Goal: Transaction & Acquisition: Purchase product/service

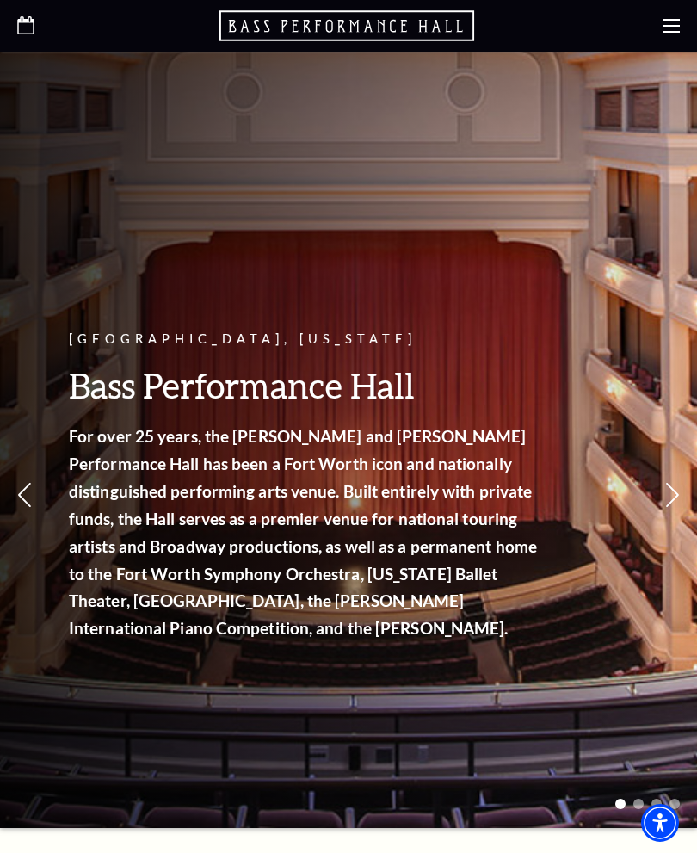
click at [671, 30] on icon at bounding box center [671, 25] width 17 height 17
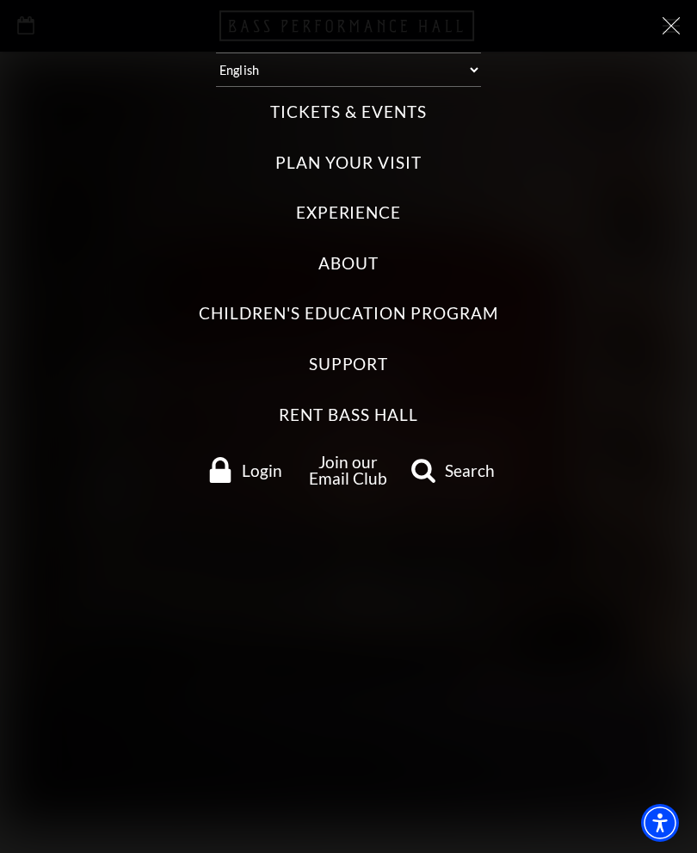
click at [302, 107] on label "Tickets & Events" at bounding box center [348, 112] width 156 height 23
click at [0, 0] on Events "Tickets & Events" at bounding box center [0, 0] width 0 height 0
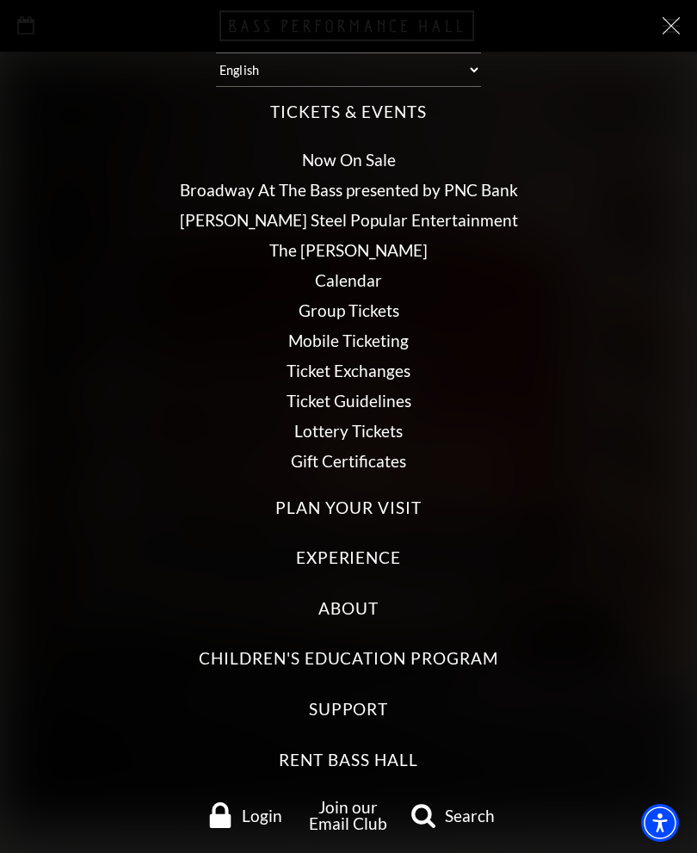
click at [343, 273] on link "Calendar" at bounding box center [348, 280] width 67 height 20
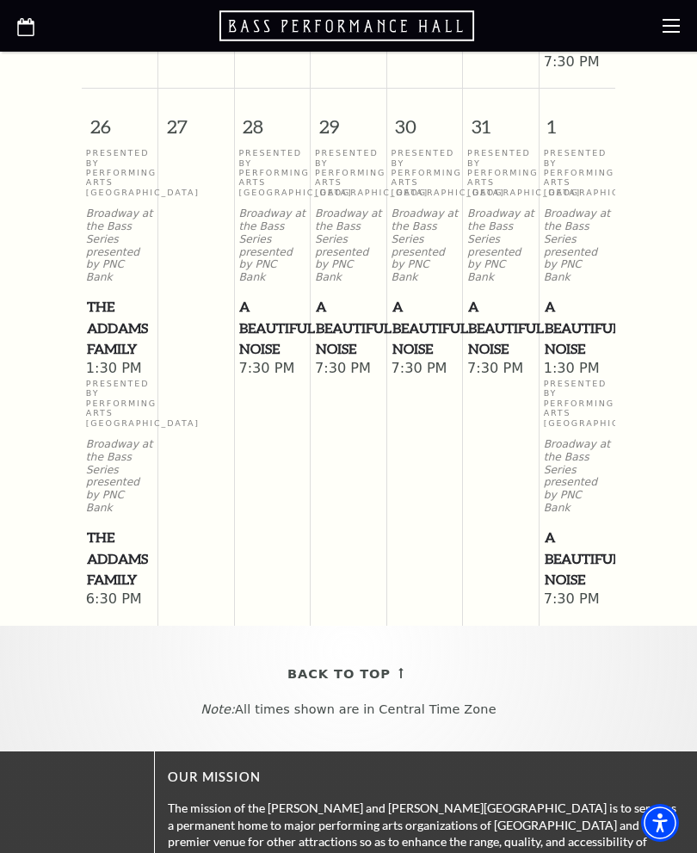
scroll to position [1913, 0]
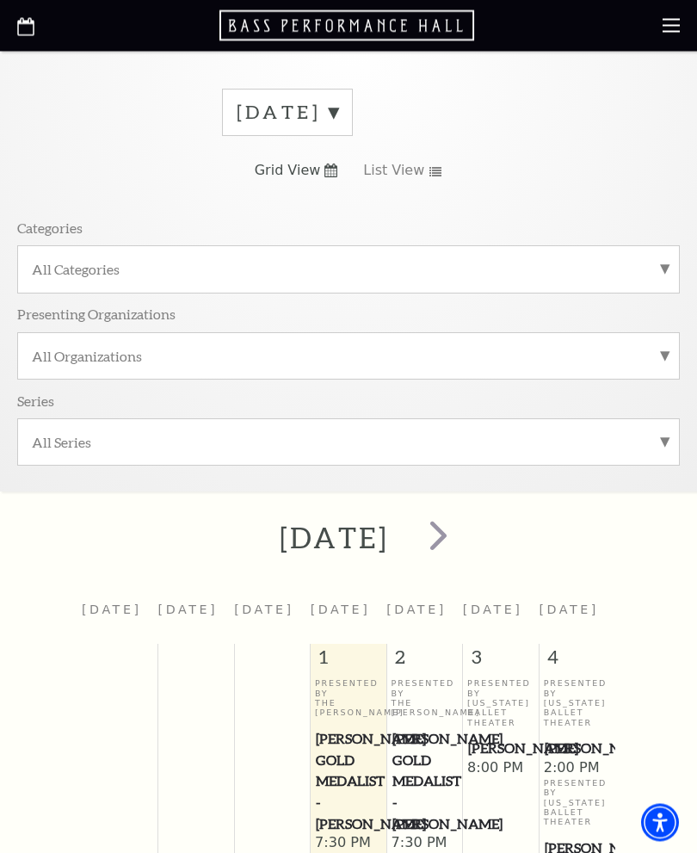
click at [463, 532] on span "next" at bounding box center [438, 535] width 49 height 49
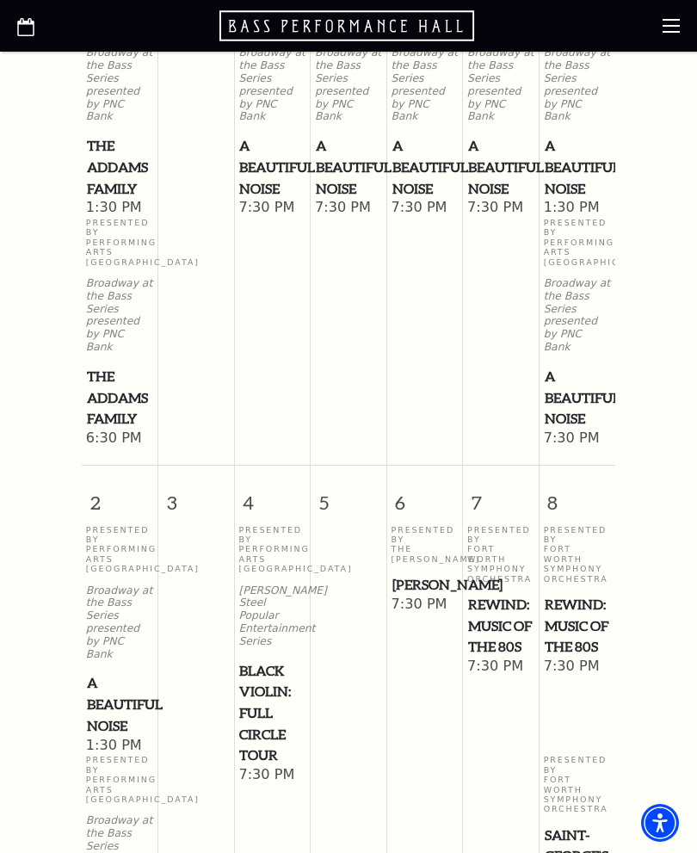
scroll to position [757, 0]
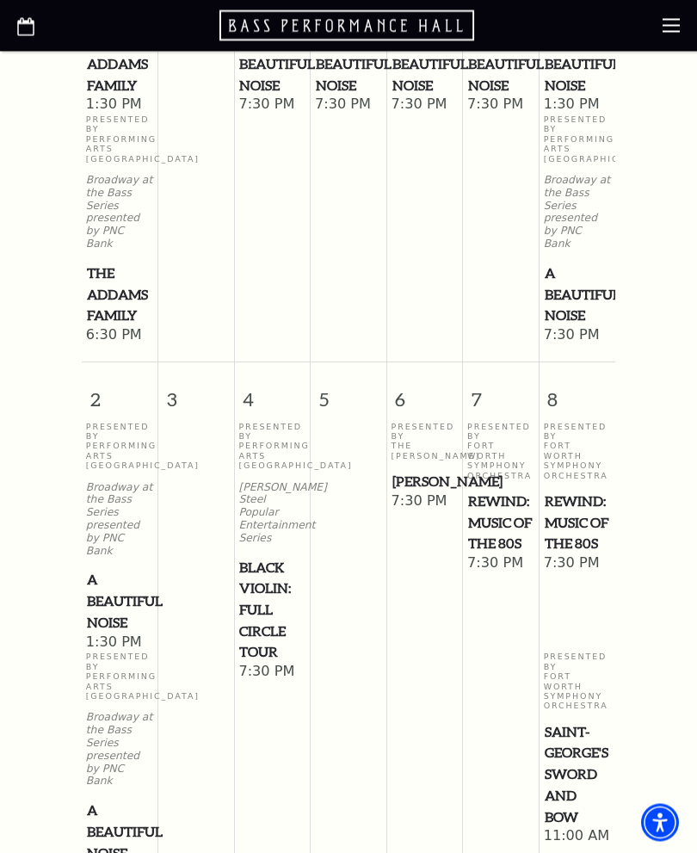
click at [664, 22] on icon at bounding box center [671, 25] width 17 height 17
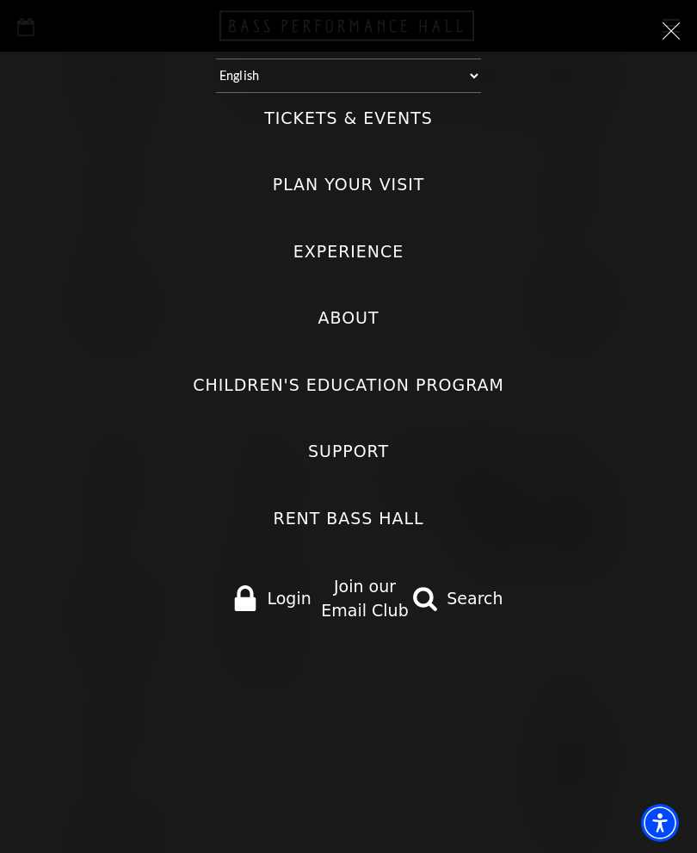
click at [293, 112] on label "Tickets & Events" at bounding box center [348, 118] width 169 height 23
click at [0, 0] on Events "Tickets & Events" at bounding box center [0, 0] width 0 height 0
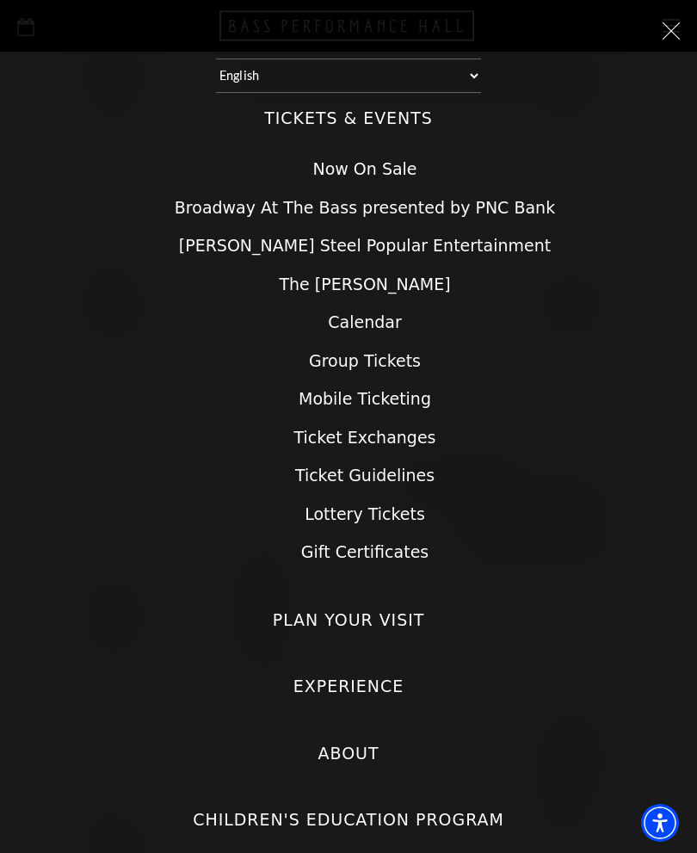
click at [329, 159] on link "Now On Sale" at bounding box center [364, 168] width 104 height 19
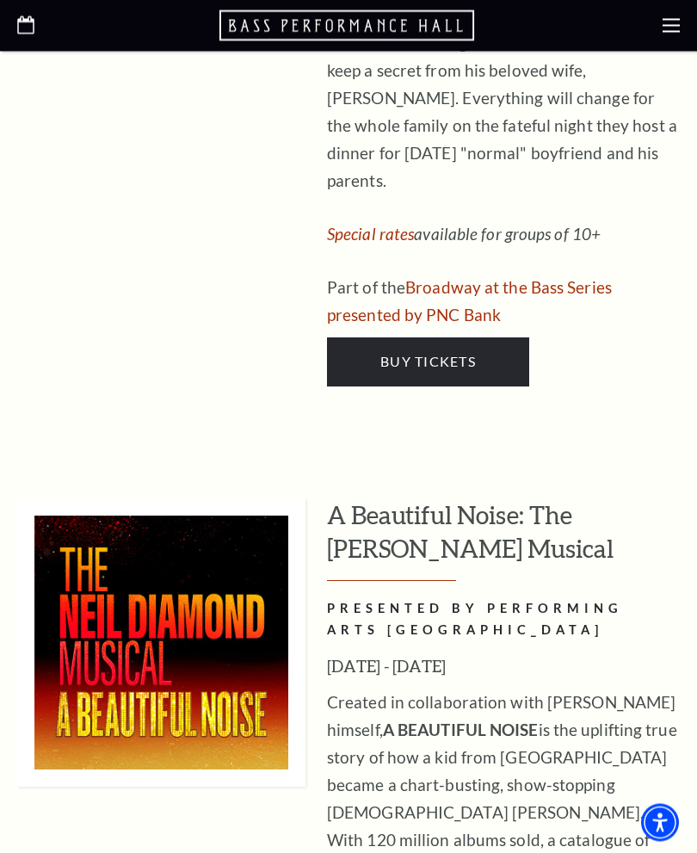
scroll to position [3538, 0]
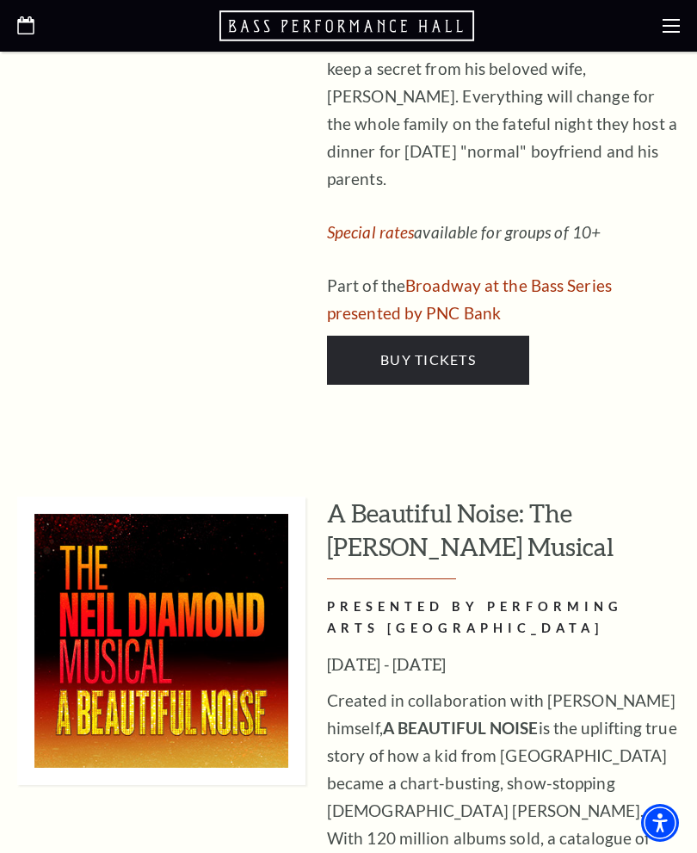
click at [420, 497] on h3 "A Beautiful Noise: The [PERSON_NAME] Musical" at bounding box center [503, 538] width 353 height 83
click at [112, 497] on img at bounding box center [161, 641] width 288 height 288
click at [362, 497] on h3 "A Beautiful Noise: The [PERSON_NAME] Musical" at bounding box center [503, 538] width 353 height 83
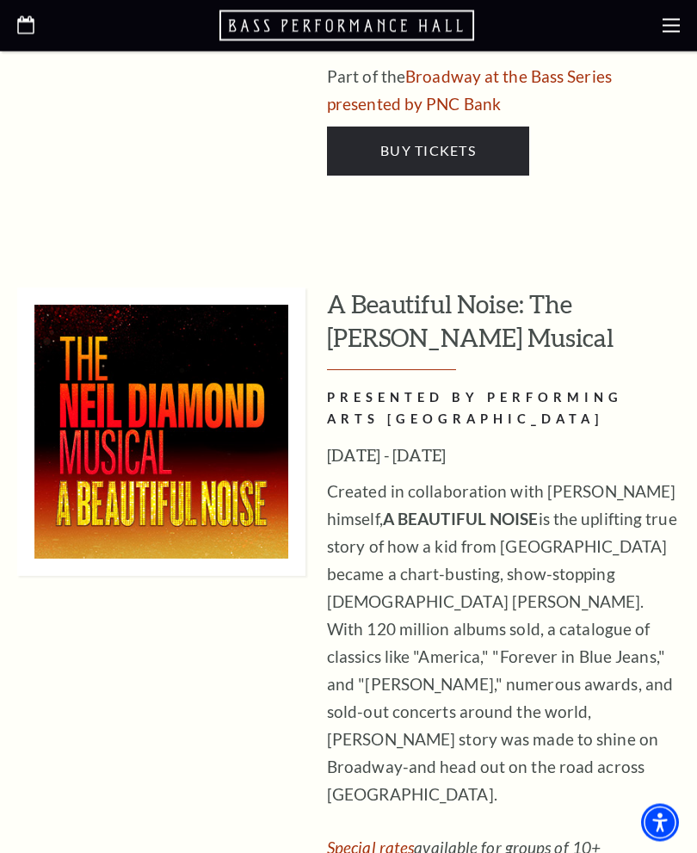
scroll to position [3747, 0]
